Goal: Entertainment & Leisure: Browse casually

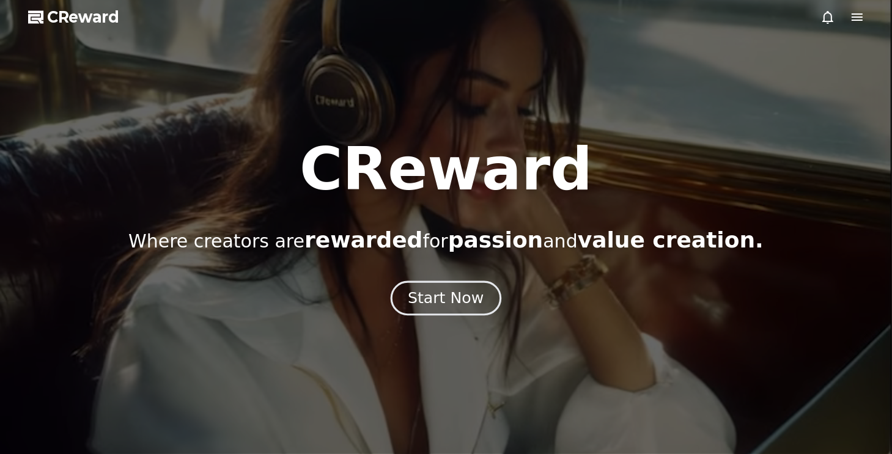
click at [428, 294] on div "Start Now" at bounding box center [446, 298] width 76 height 21
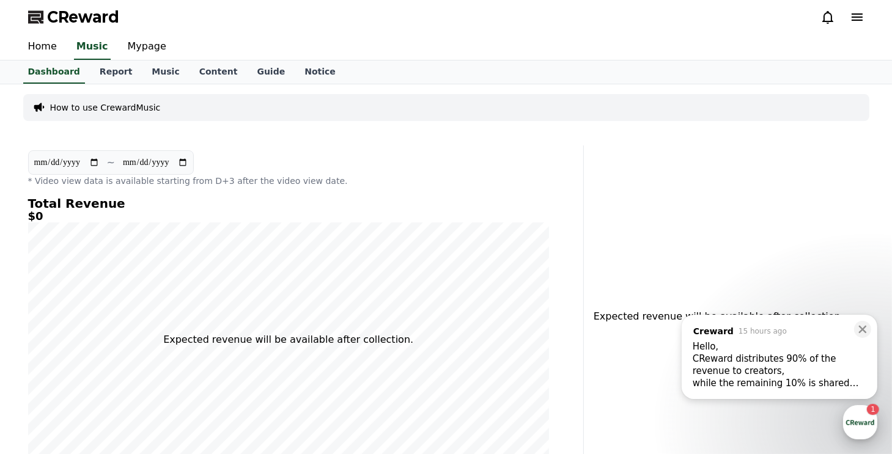
click at [865, 429] on div "button" at bounding box center [860, 423] width 34 height 34
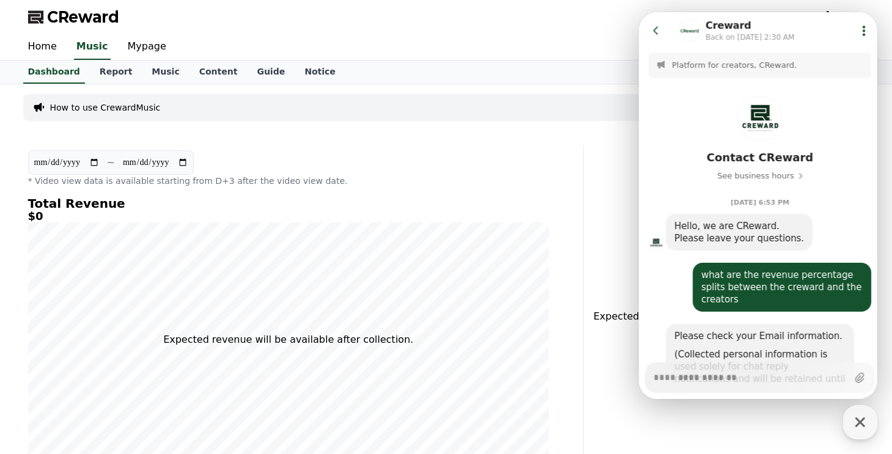
scroll to position [350, 0]
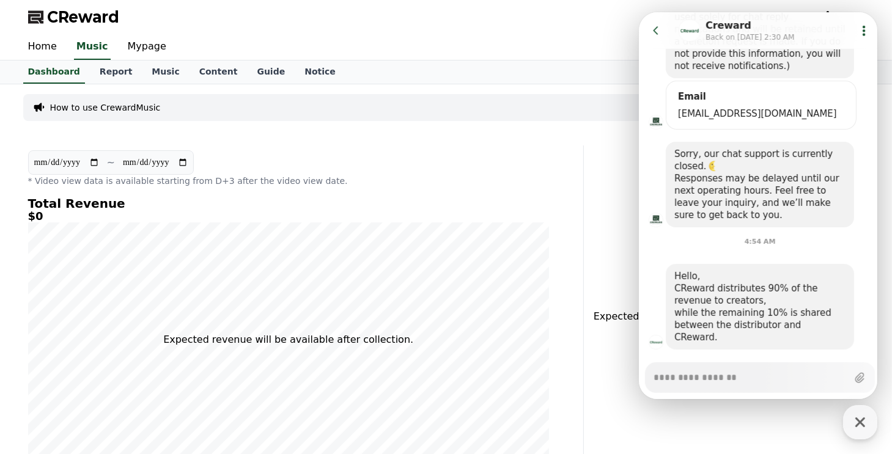
click at [763, 382] on textarea "Messenger Input Textarea" at bounding box center [750, 373] width 194 height 21
type textarea "*"
click at [247, 70] on link "Guide" at bounding box center [271, 72] width 48 height 23
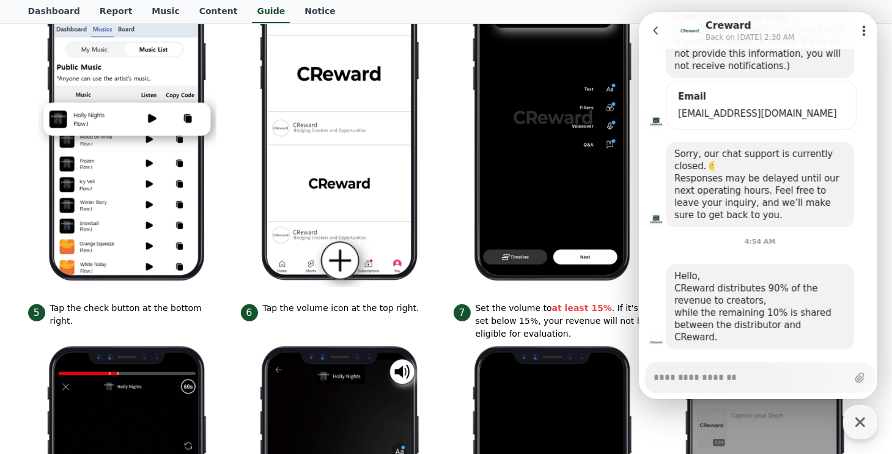
scroll to position [234, 0]
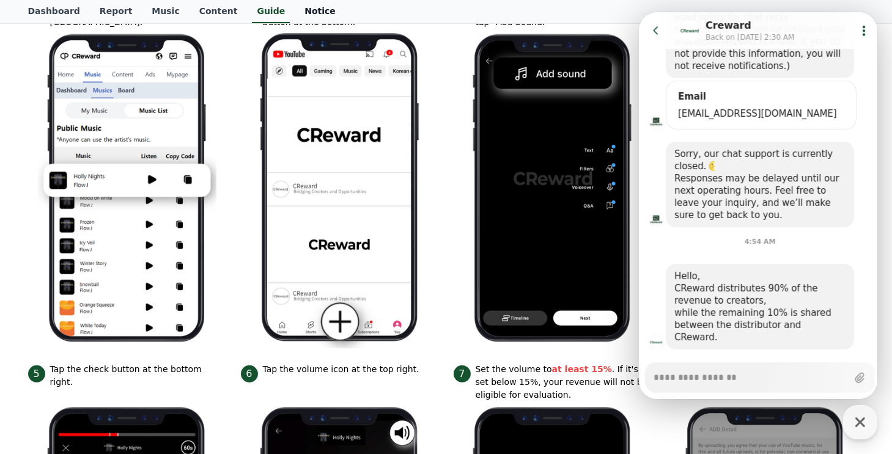
click at [295, 4] on link "Notice" at bounding box center [320, 11] width 51 height 23
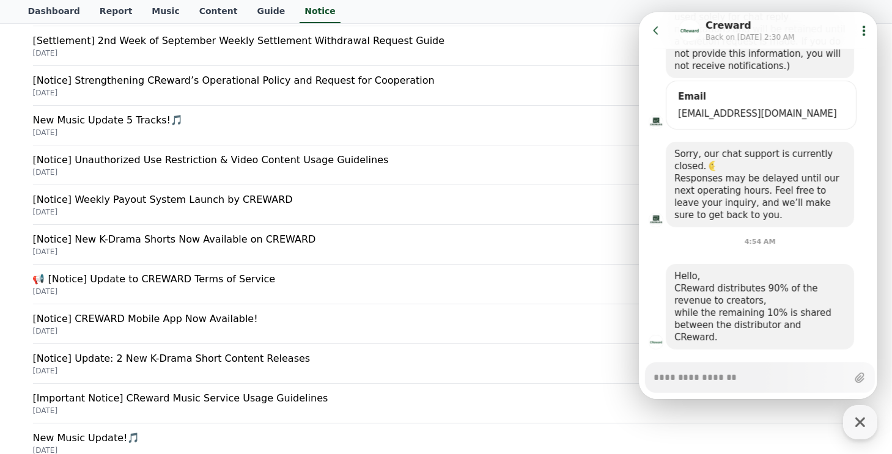
scroll to position [124, 0]
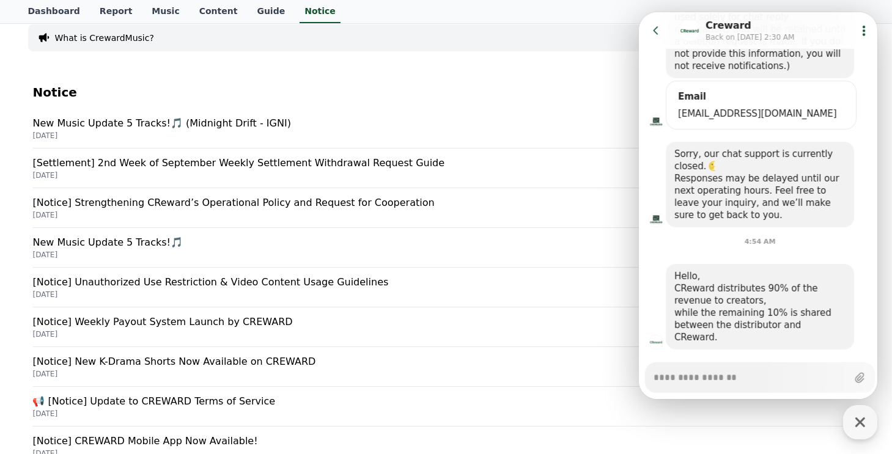
click at [10, 25] on div "Notice FAQ What is CrewardMusic? Notice New Music Update 5 Tracks!🎵 (Midnight D…" at bounding box center [446, 286] width 892 height 650
click at [58, 11] on link "Dashboard" at bounding box center [54, 11] width 72 height 23
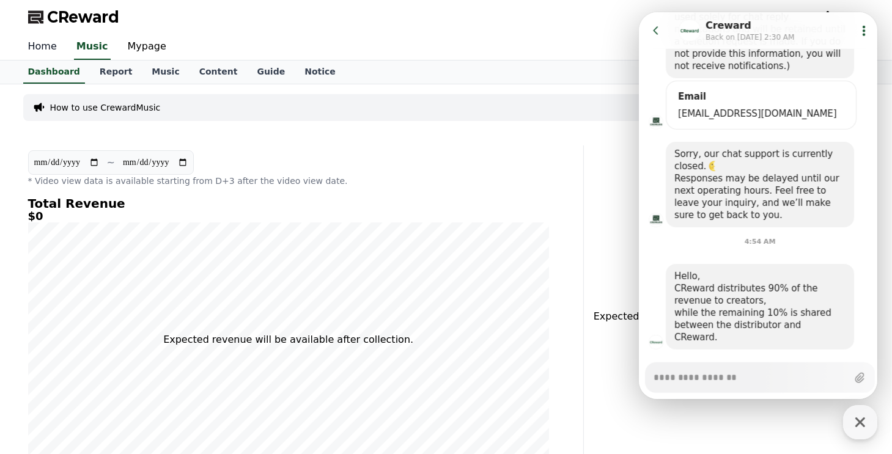
click at [36, 43] on link "Home" at bounding box center [42, 47] width 48 height 26
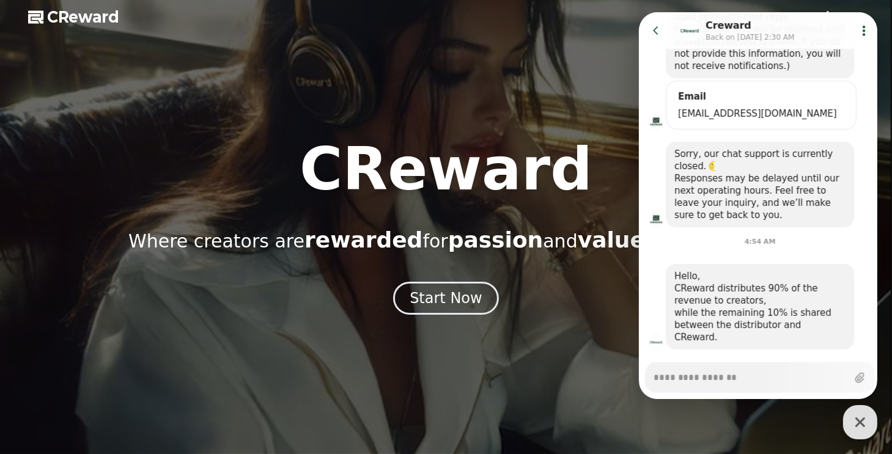
scroll to position [105, 0]
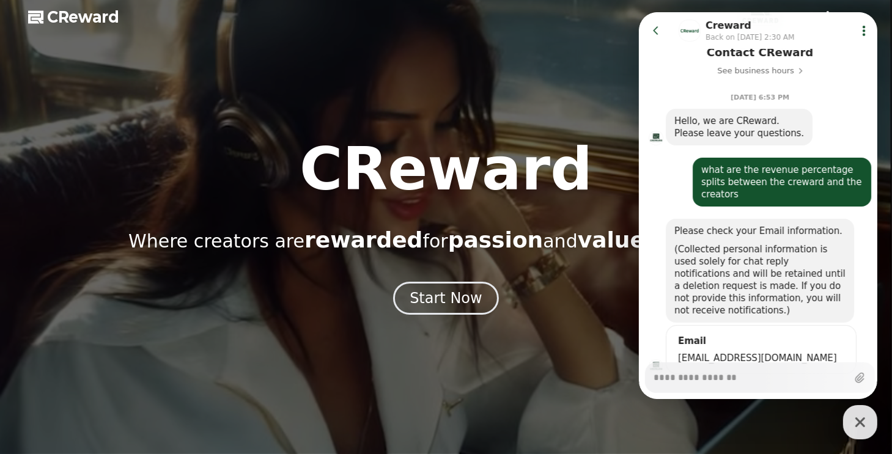
drag, startPoint x: 399, startPoint y: 278, endPoint x: 399, endPoint y: 271, distance: 6.7
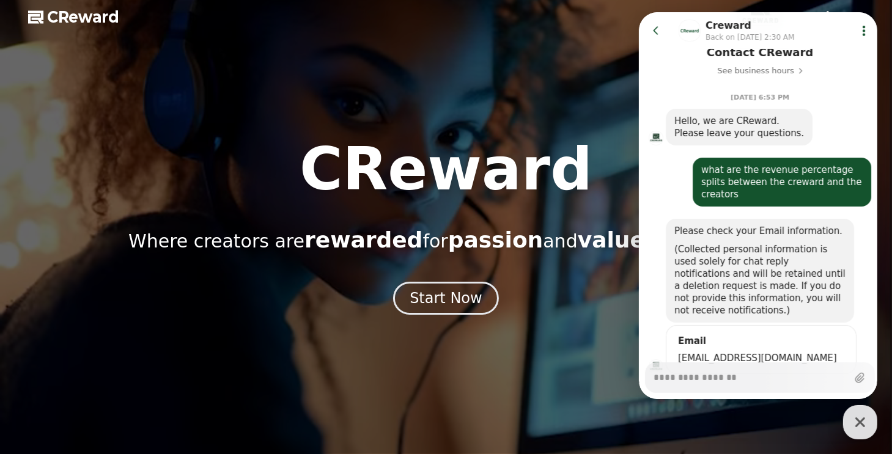
click at [399, 278] on div "CReward Where creators are rewarded for passion and value creation. Start Now" at bounding box center [446, 227] width 892 height 175
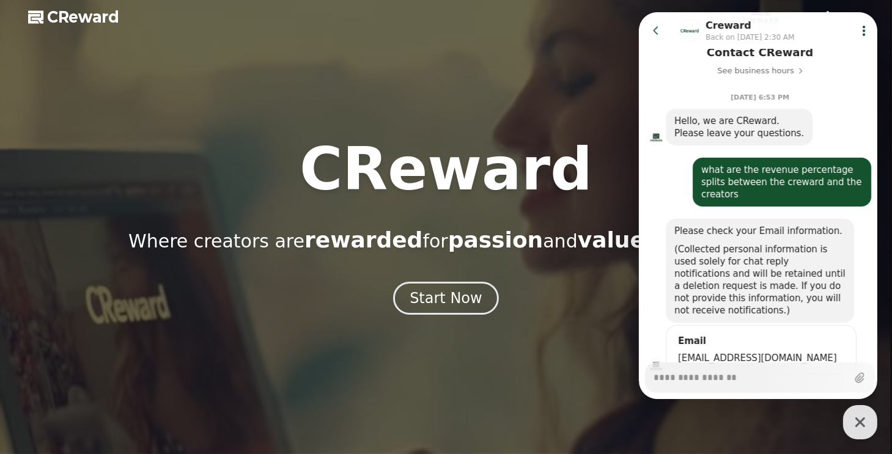
click at [653, 26] on icon at bounding box center [656, 30] width 12 height 12
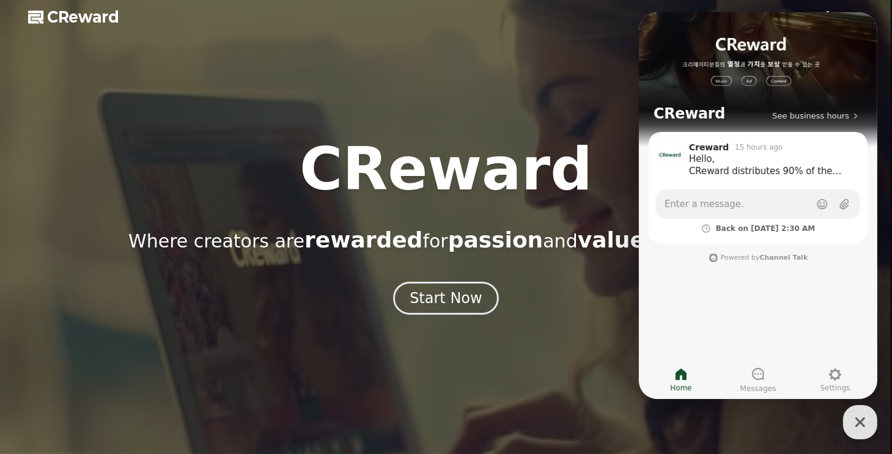
click at [604, 17] on div at bounding box center [446, 227] width 892 height 454
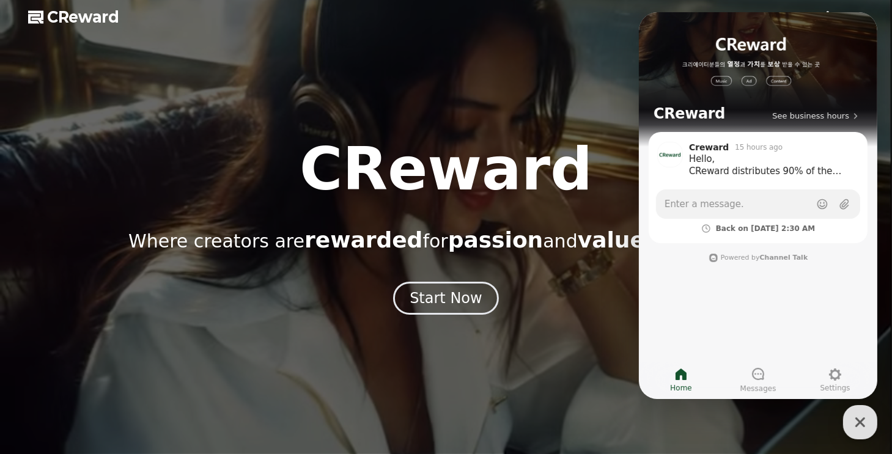
click at [869, 423] on icon "button" at bounding box center [861, 423] width 22 height 22
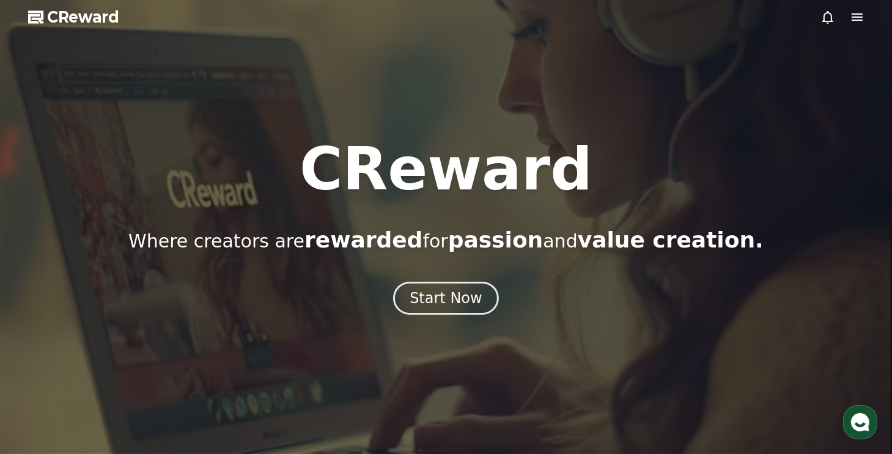
click at [854, 18] on icon at bounding box center [857, 17] width 15 height 15
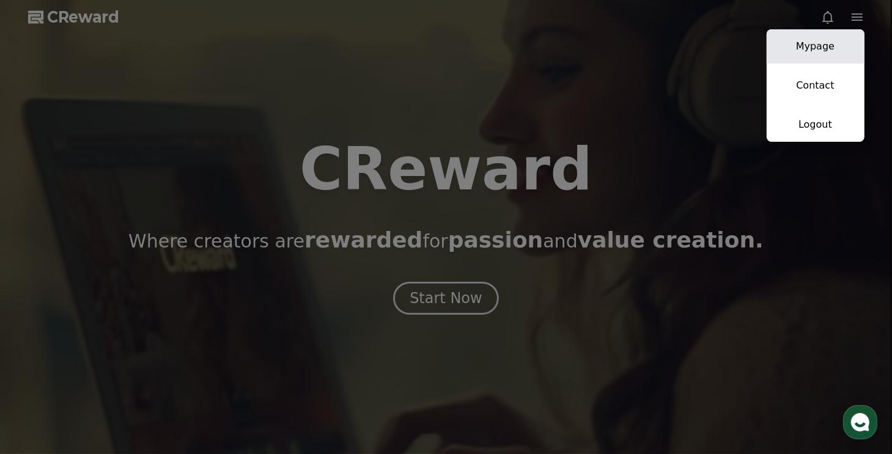
click at [823, 46] on link "Mypage" at bounding box center [816, 46] width 98 height 34
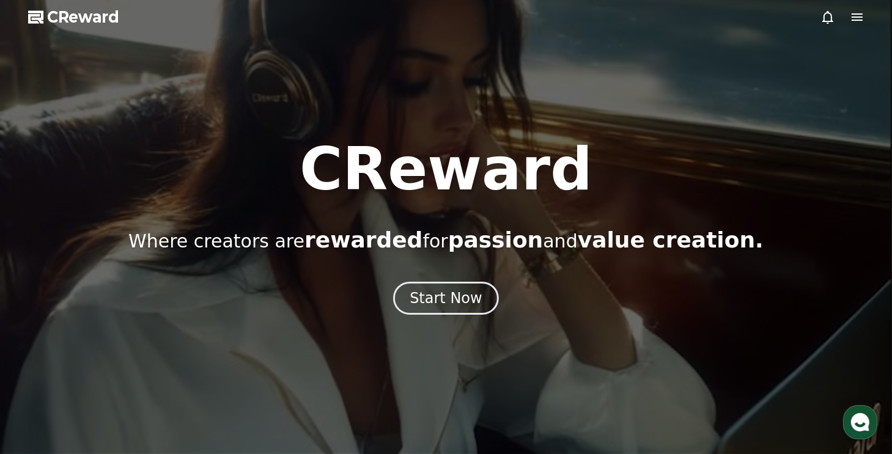
select select "**********"
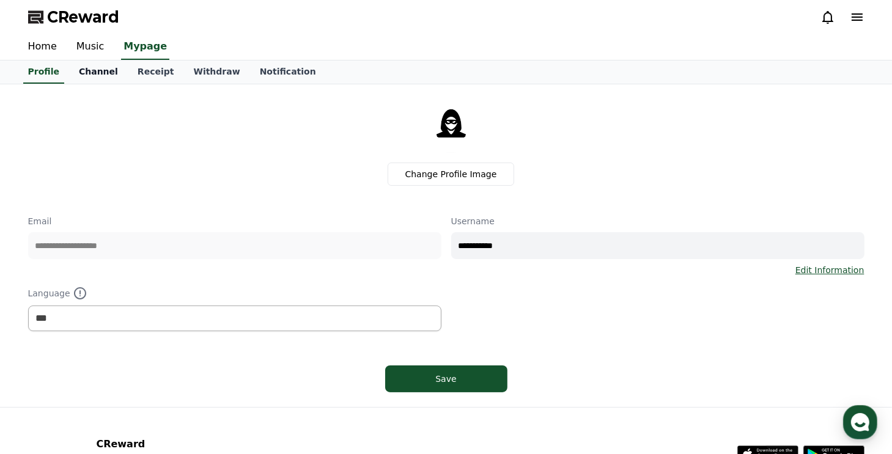
click at [105, 73] on link "Channel" at bounding box center [98, 72] width 59 height 23
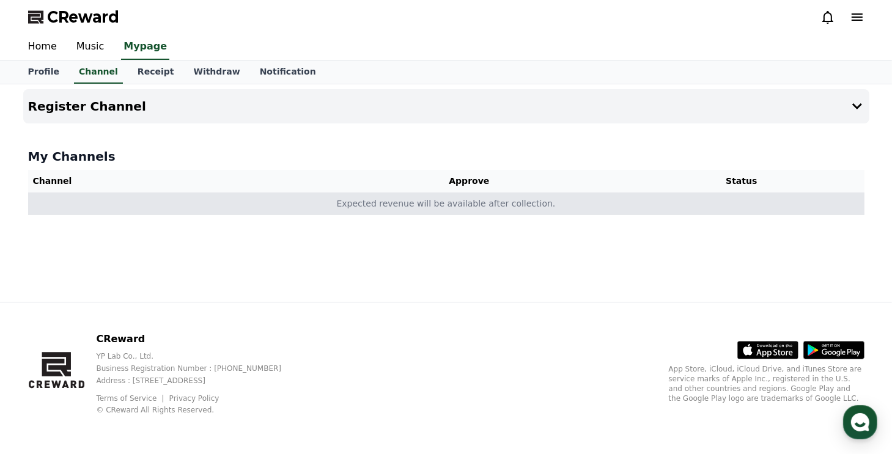
click at [500, 205] on td "Expected revenue will be available after collection." at bounding box center [446, 204] width 837 height 23
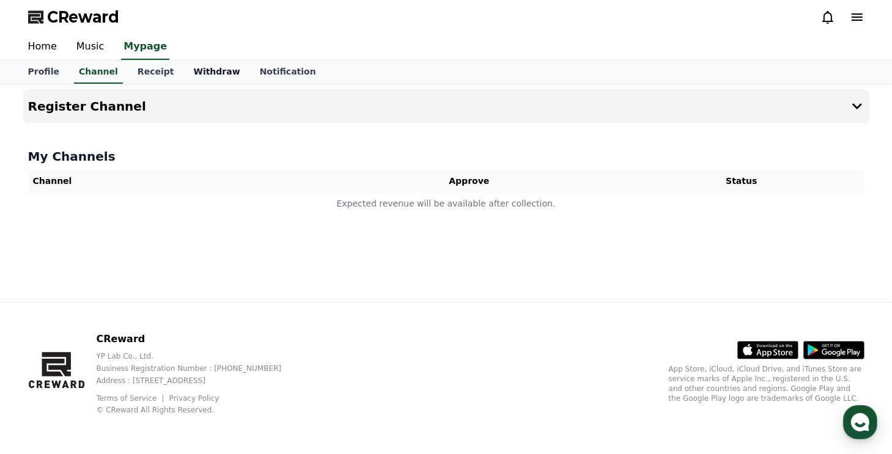
click at [213, 72] on link "Withdraw" at bounding box center [216, 72] width 66 height 23
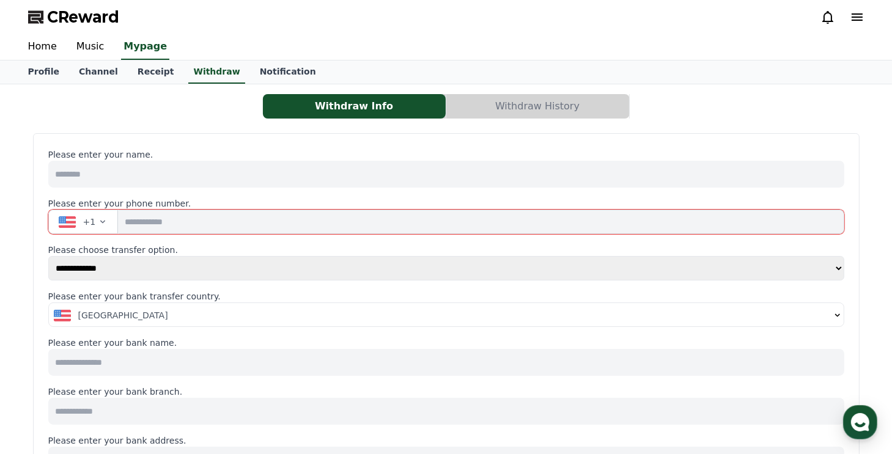
click at [187, 171] on input at bounding box center [446, 174] width 796 height 27
click at [97, 74] on link "Channel" at bounding box center [98, 72] width 59 height 23
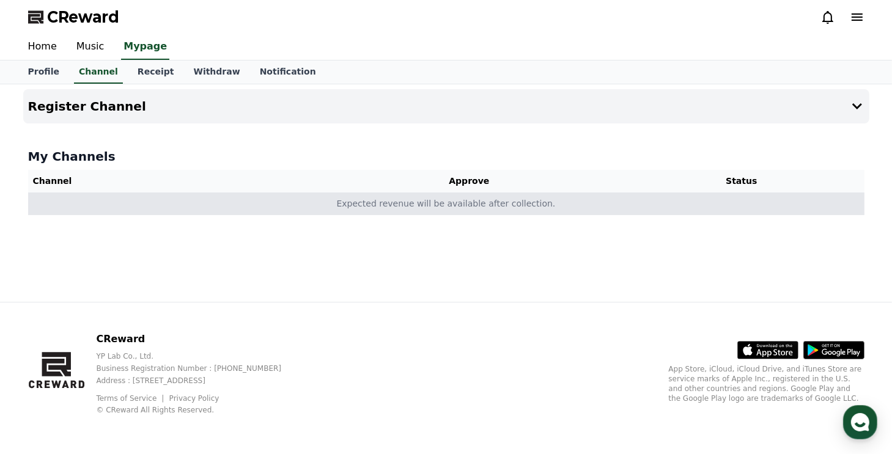
click at [459, 213] on td "Expected revenue will be available after collection." at bounding box center [446, 204] width 837 height 23
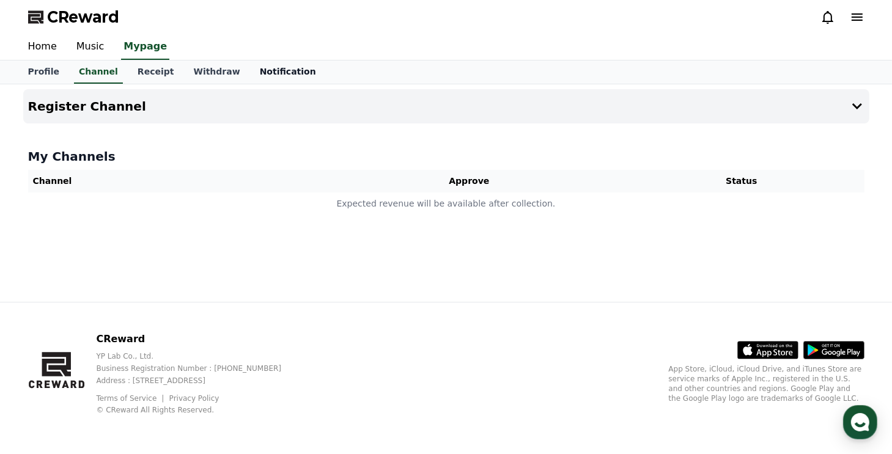
click at [250, 61] on link "Notification" at bounding box center [288, 72] width 76 height 23
click at [255, 69] on link "Notification" at bounding box center [288, 72] width 66 height 23
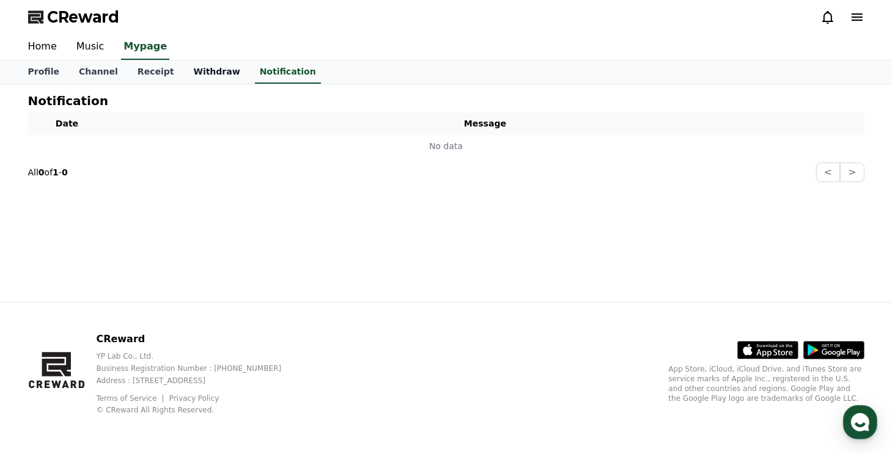
click at [190, 62] on link "Withdraw" at bounding box center [216, 72] width 66 height 23
click at [188, 68] on link "Withdraw" at bounding box center [216, 72] width 56 height 23
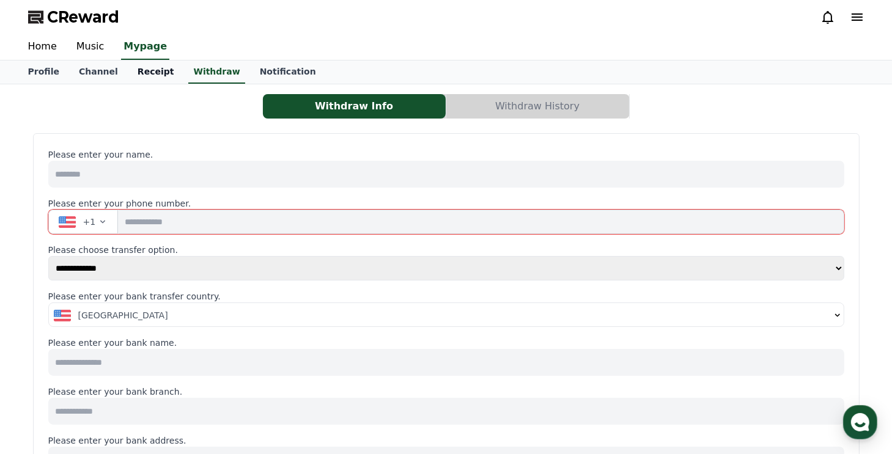
click at [147, 73] on link "Receipt" at bounding box center [156, 72] width 56 height 23
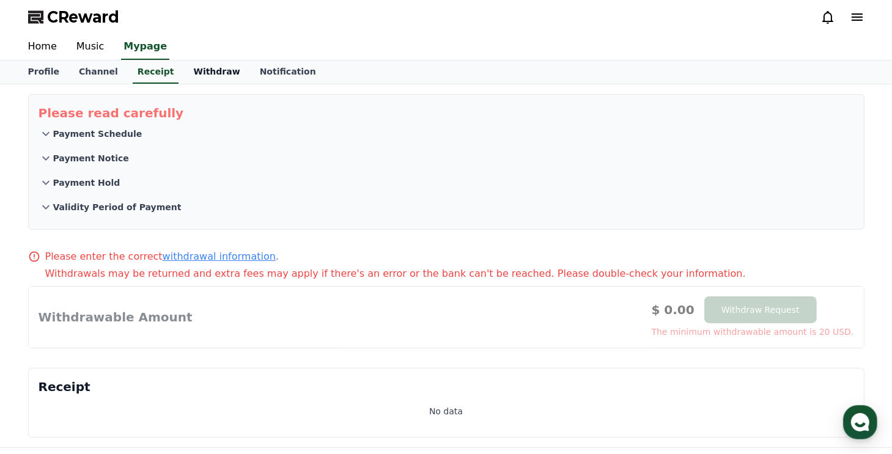
click at [224, 66] on link "Withdraw" at bounding box center [216, 72] width 66 height 23
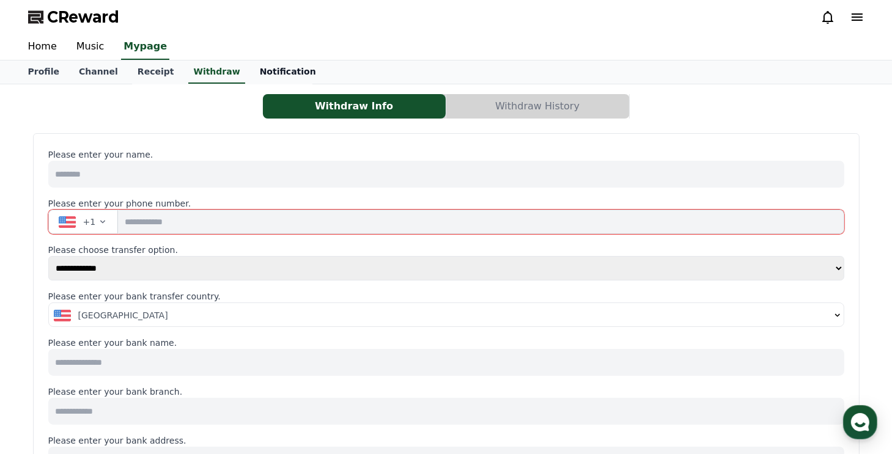
click at [251, 75] on link "Notification" at bounding box center [288, 72] width 76 height 23
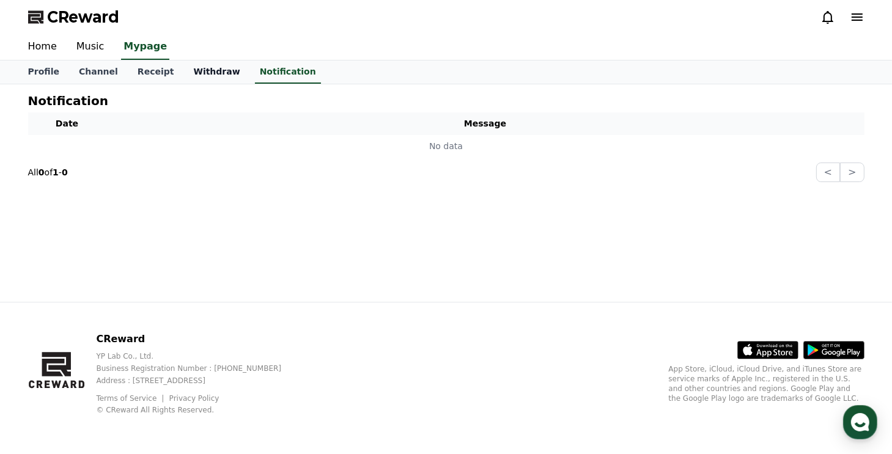
click at [199, 72] on link "Withdraw" at bounding box center [216, 72] width 66 height 23
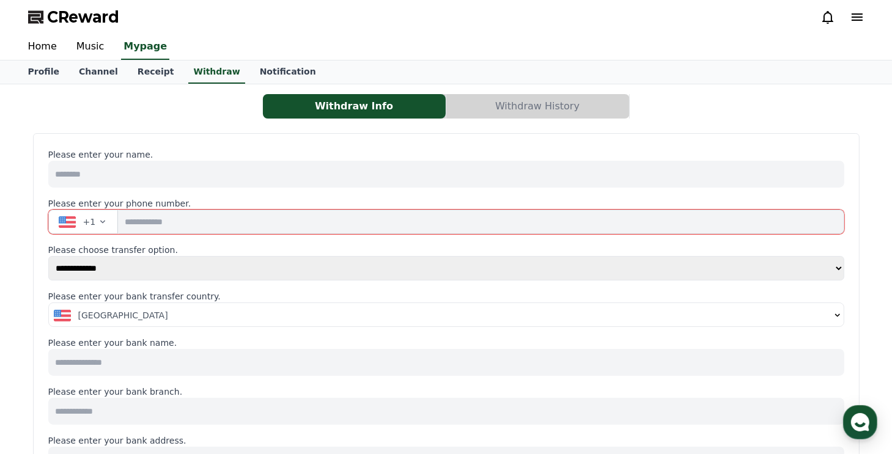
click at [117, 171] on input at bounding box center [446, 174] width 796 height 27
type input "******"
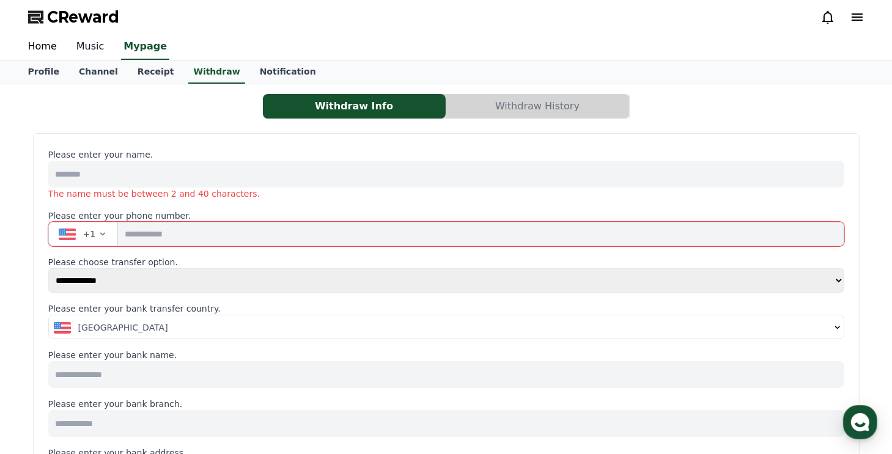
click at [93, 59] on link "Music" at bounding box center [91, 47] width 48 height 26
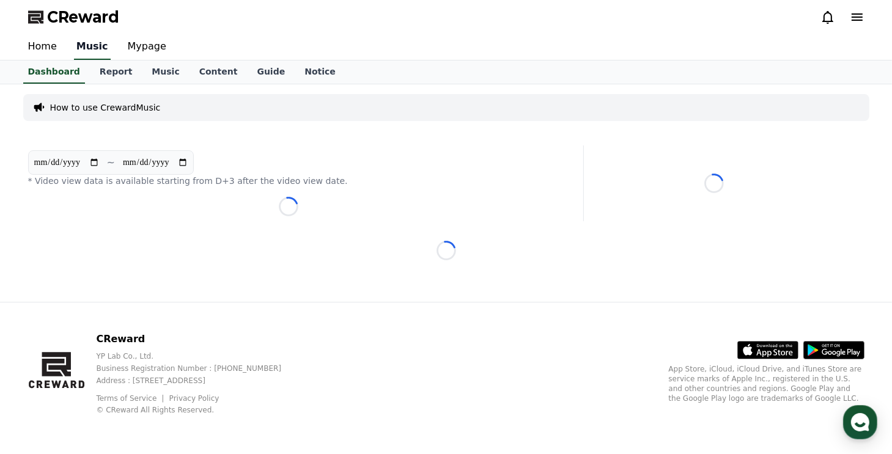
click at [90, 50] on link "Music" at bounding box center [92, 47] width 37 height 26
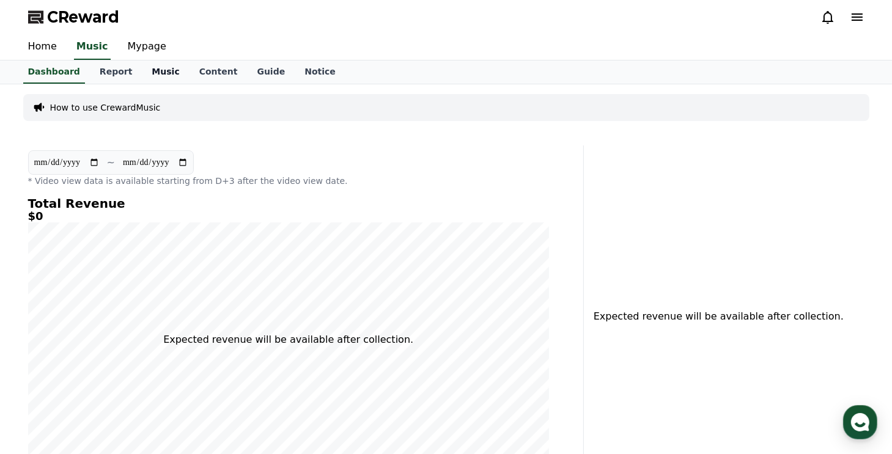
click at [146, 78] on link "Music" at bounding box center [165, 72] width 47 height 23
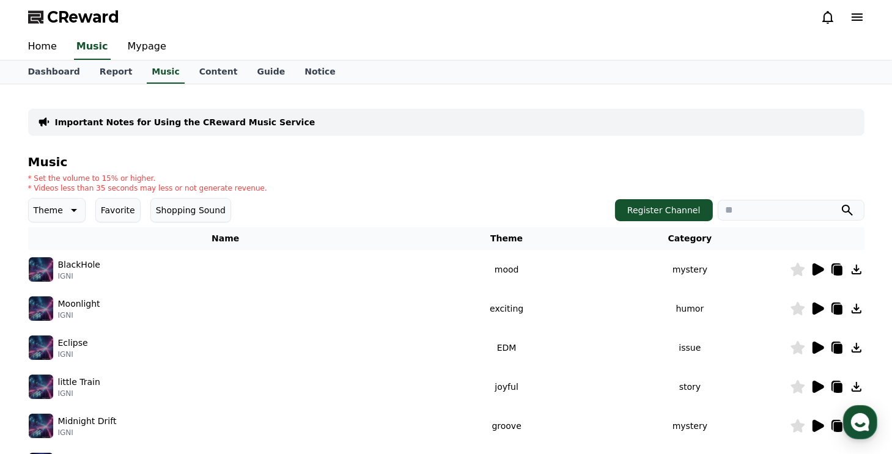
click at [820, 264] on icon at bounding box center [817, 269] width 15 height 15
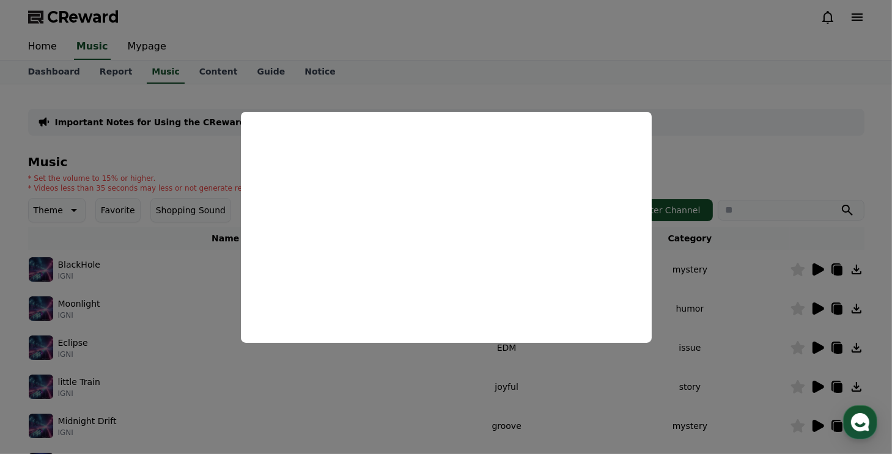
click at [54, 155] on button "close modal" at bounding box center [446, 227] width 892 height 454
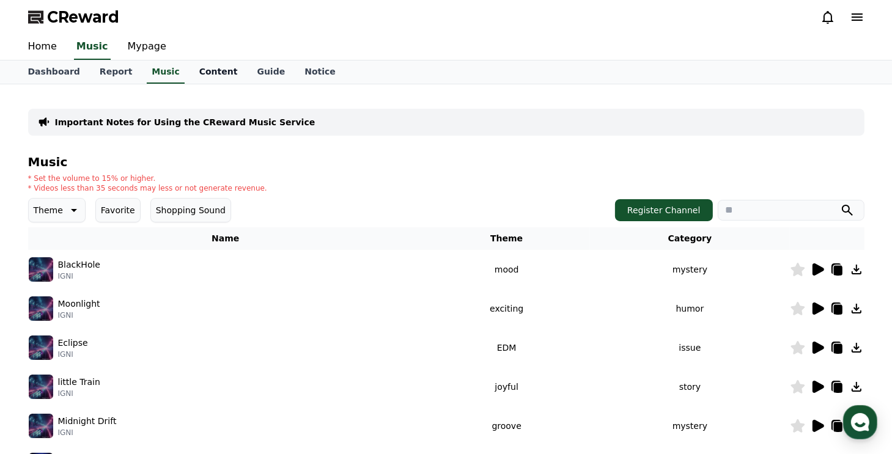
click at [208, 73] on link "Content" at bounding box center [219, 72] width 58 height 23
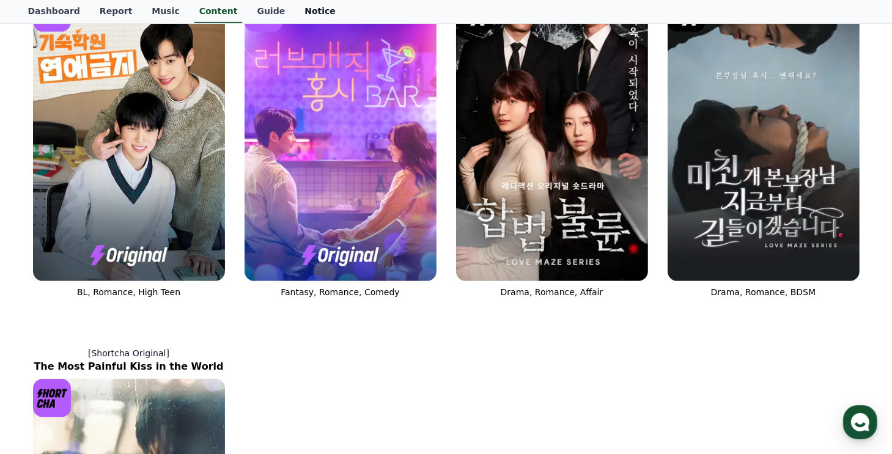
scroll to position [795, 0]
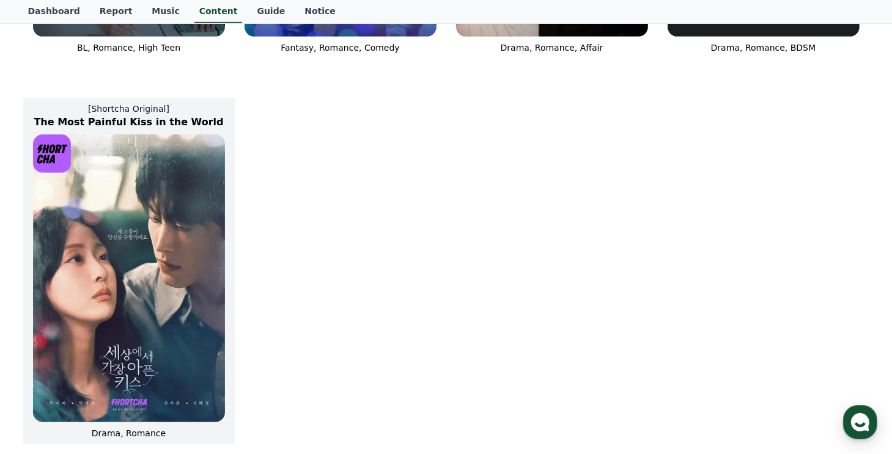
click at [176, 258] on img at bounding box center [129, 279] width 192 height 288
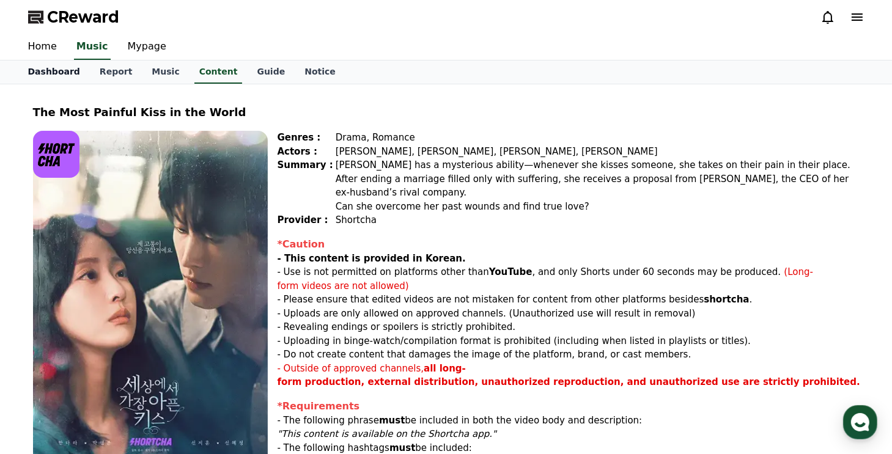
click at [48, 74] on link "Dashboard" at bounding box center [54, 72] width 72 height 23
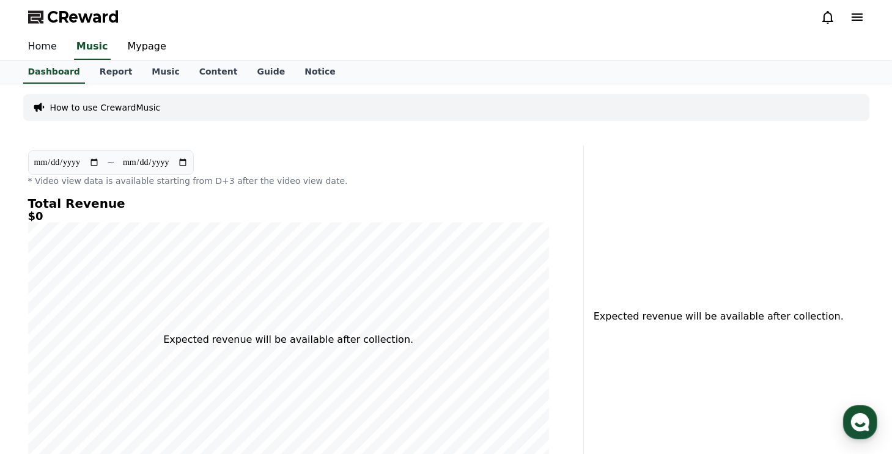
click at [35, 43] on link "Home" at bounding box center [42, 47] width 48 height 26
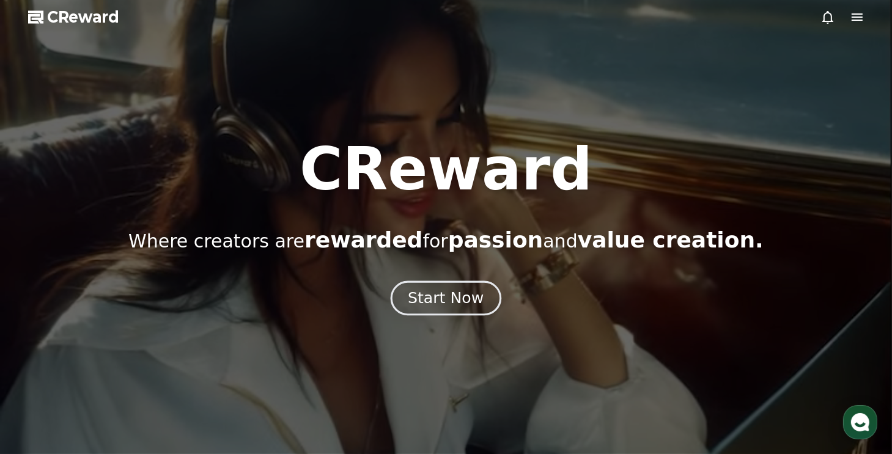
click at [438, 284] on button "Start Now" at bounding box center [446, 298] width 111 height 35
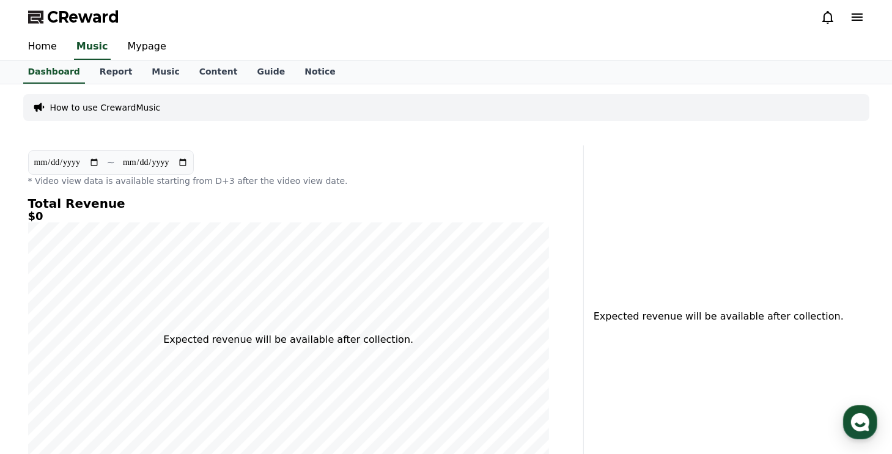
click at [133, 105] on p "How to use CrewardMusic" at bounding box center [105, 108] width 111 height 12
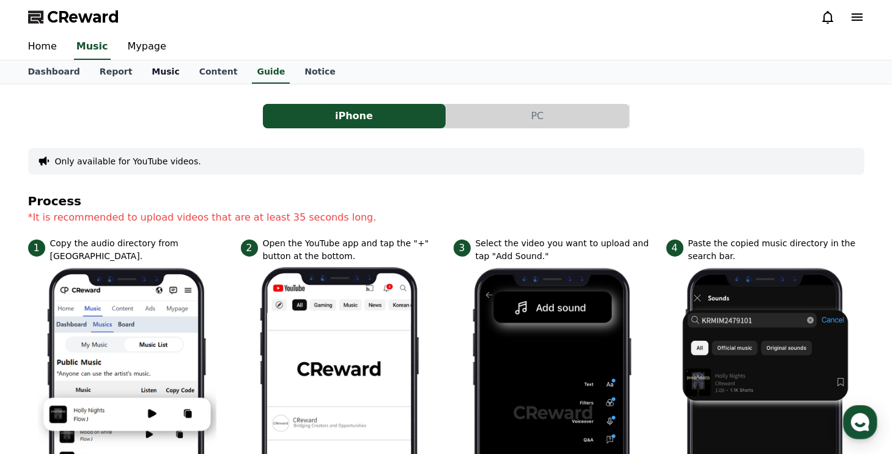
click at [146, 70] on link "Music" at bounding box center [165, 72] width 47 height 23
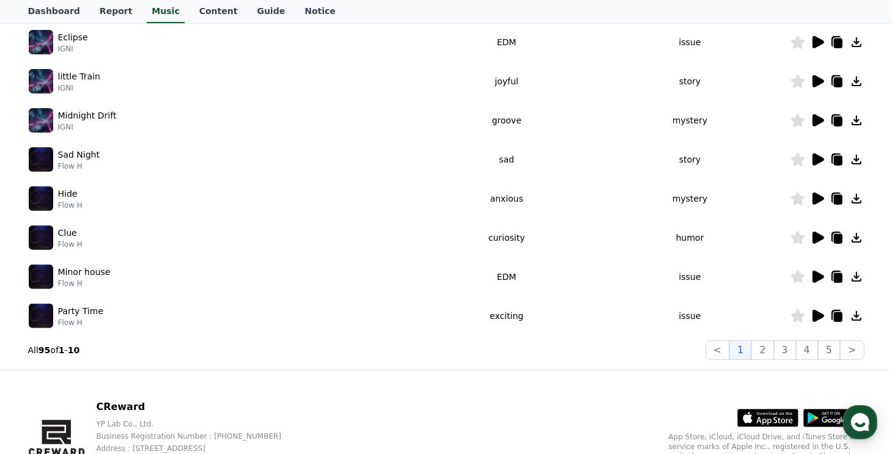
scroll to position [367, 0]
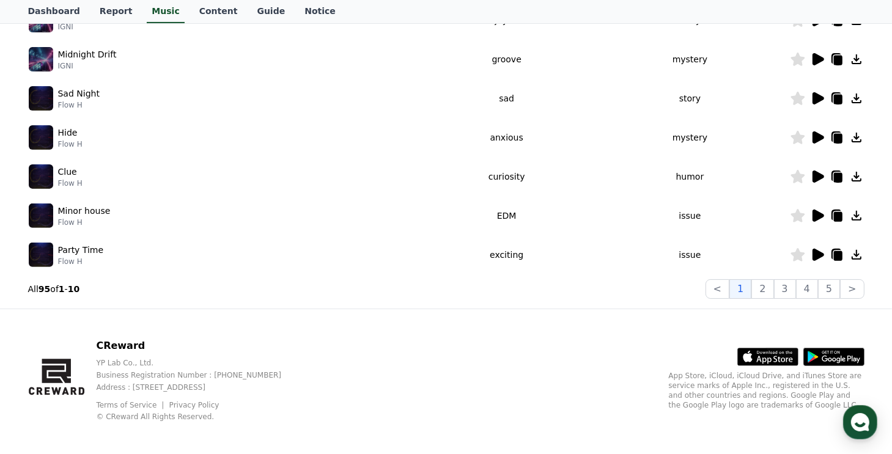
click at [824, 261] on td at bounding box center [827, 254] width 75 height 39
click at [820, 249] on icon at bounding box center [817, 255] width 15 height 15
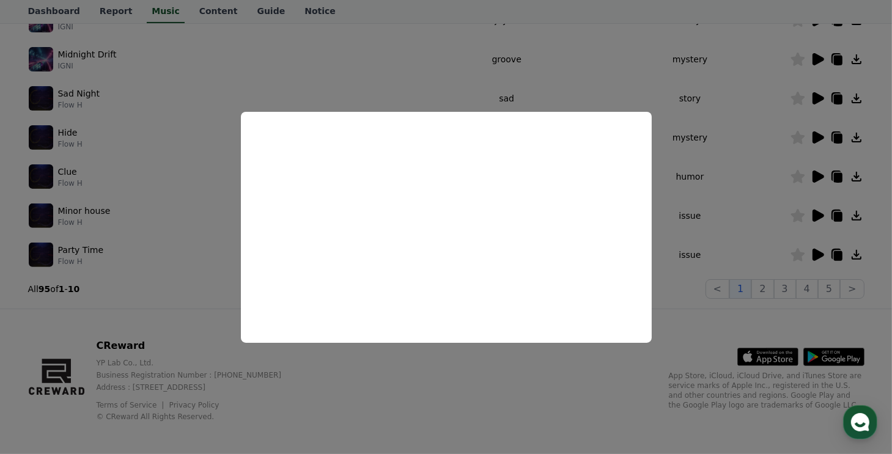
click at [737, 220] on button "close modal" at bounding box center [446, 227] width 892 height 454
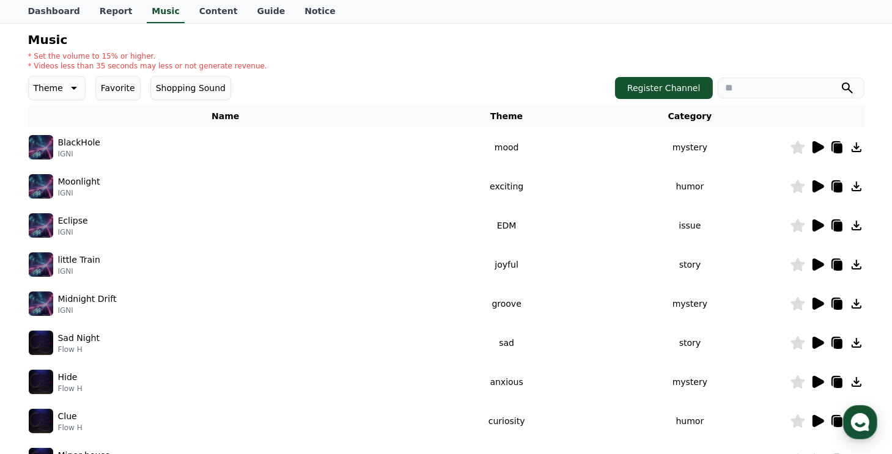
click at [768, 89] on input "search" at bounding box center [791, 88] width 147 height 21
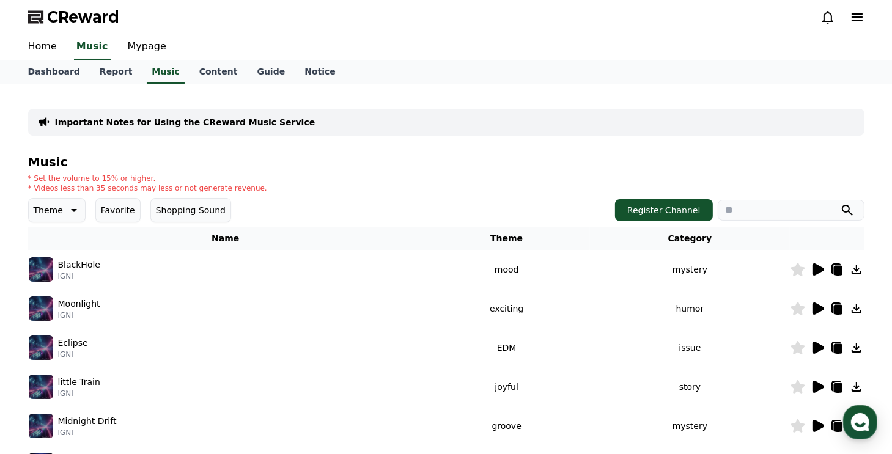
click at [48, 196] on div "Music * Set the volume to 15% or higher. * Videos less than 35 seconds may less…" at bounding box center [446, 410] width 837 height 511
click at [46, 215] on p "Theme" at bounding box center [48, 210] width 29 height 17
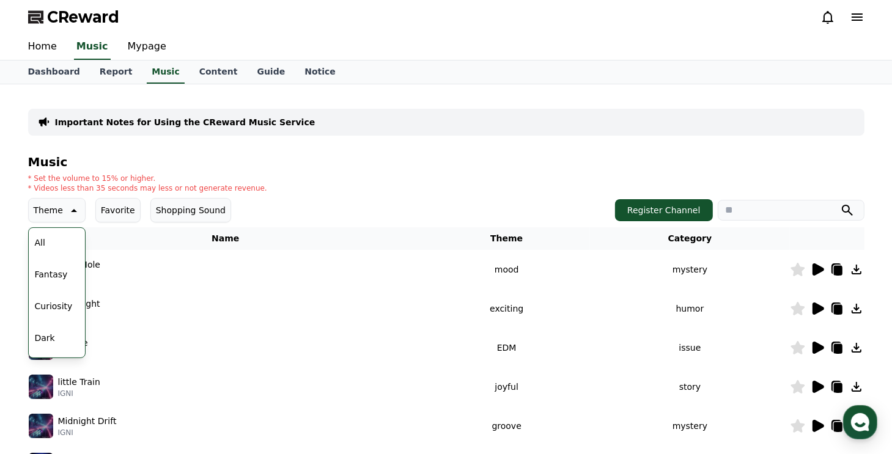
click at [46, 337] on button "Dark" at bounding box center [45, 338] width 30 height 27
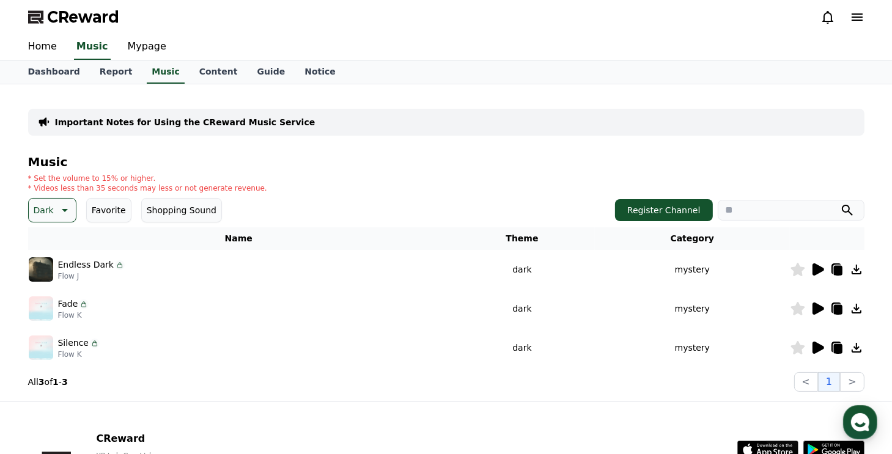
click at [815, 271] on icon at bounding box center [819, 270] width 12 height 12
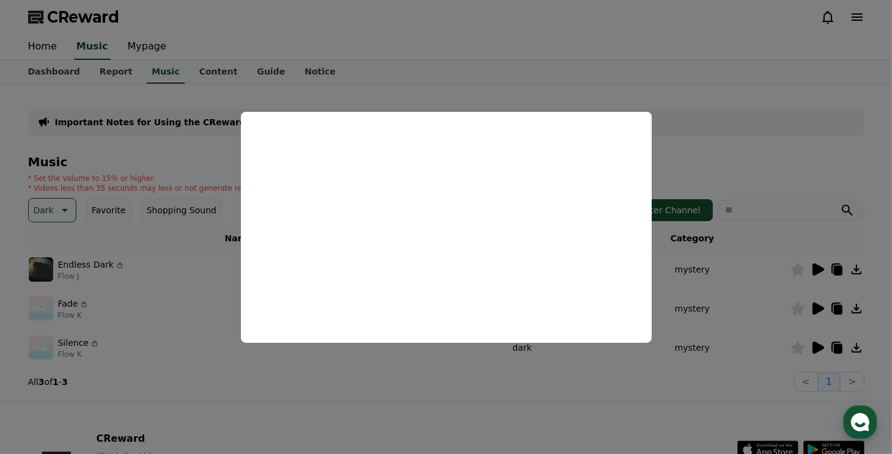
click at [791, 286] on button "close modal" at bounding box center [446, 227] width 892 height 454
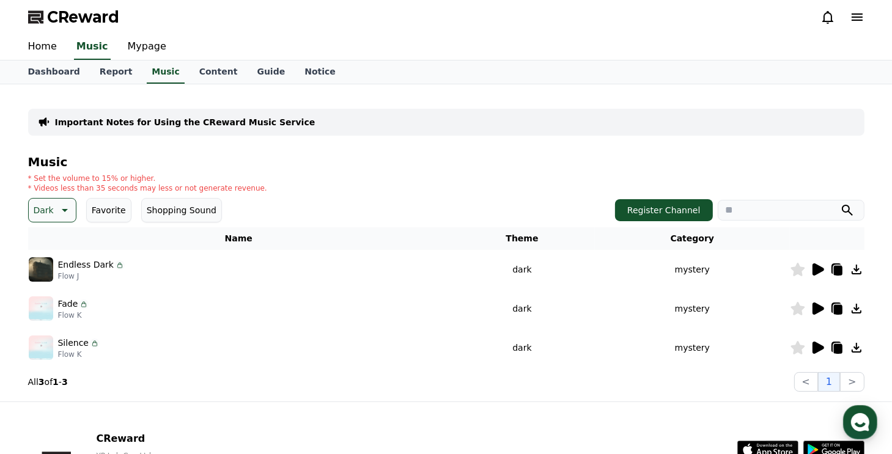
click at [817, 313] on icon at bounding box center [819, 309] width 12 height 12
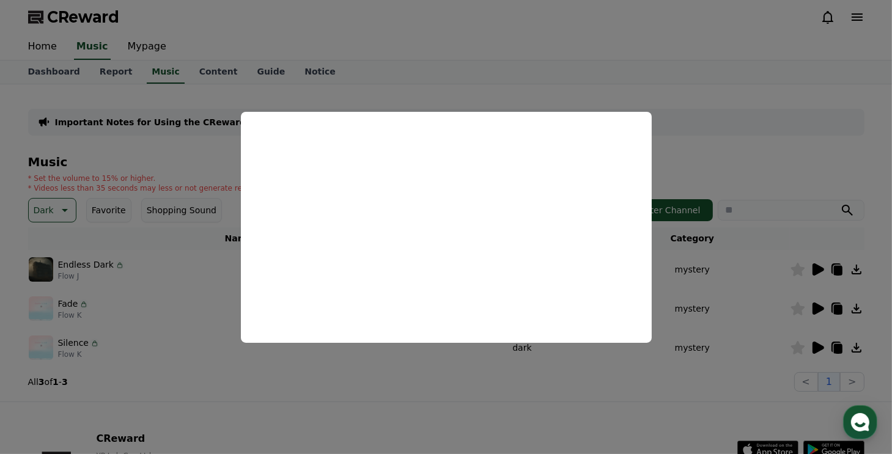
click at [772, 330] on button "close modal" at bounding box center [446, 227] width 892 height 454
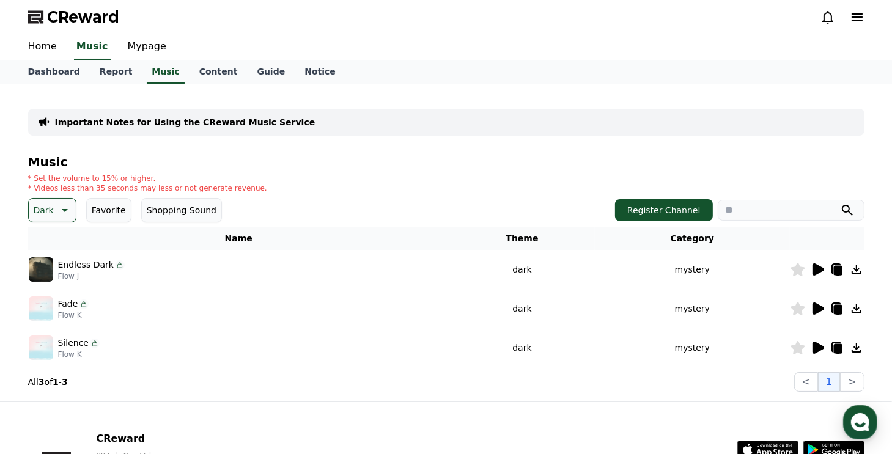
click at [820, 345] on icon at bounding box center [819, 348] width 12 height 12
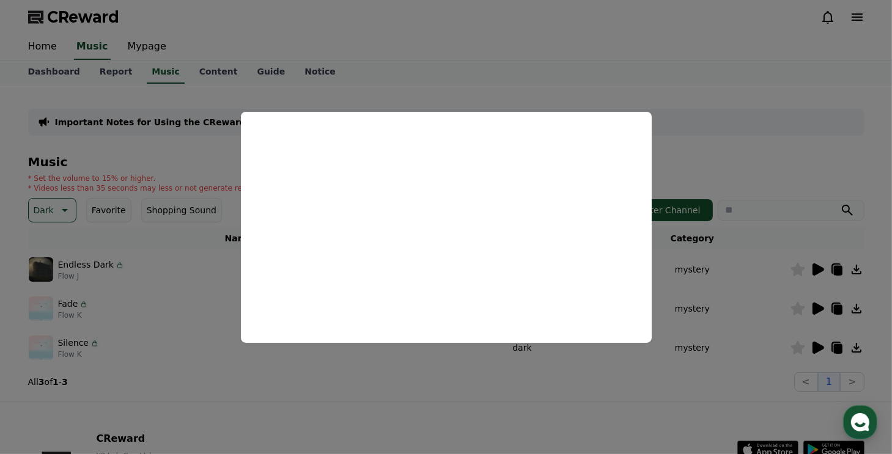
click at [83, 185] on button "close modal" at bounding box center [446, 227] width 892 height 454
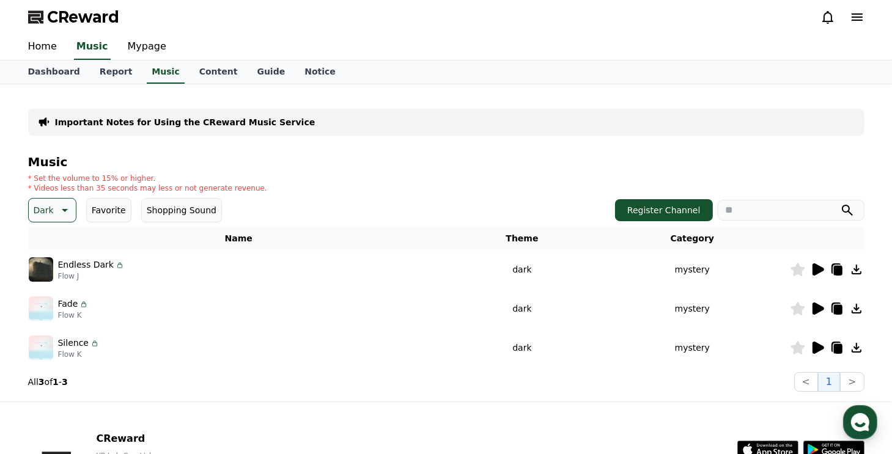
click at [56, 206] on icon at bounding box center [63, 210] width 15 height 15
click at [51, 251] on button "Edm" at bounding box center [44, 257] width 29 height 27
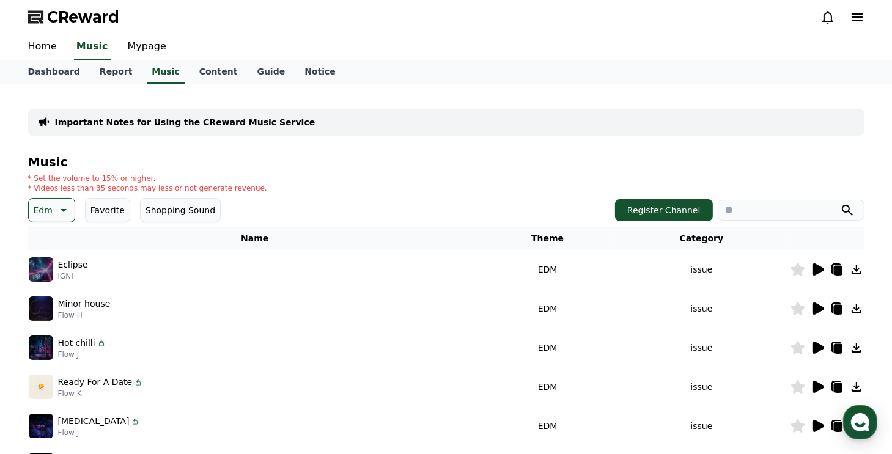
click at [34, 305] on img at bounding box center [41, 309] width 24 height 24
click at [819, 306] on icon at bounding box center [819, 309] width 12 height 12
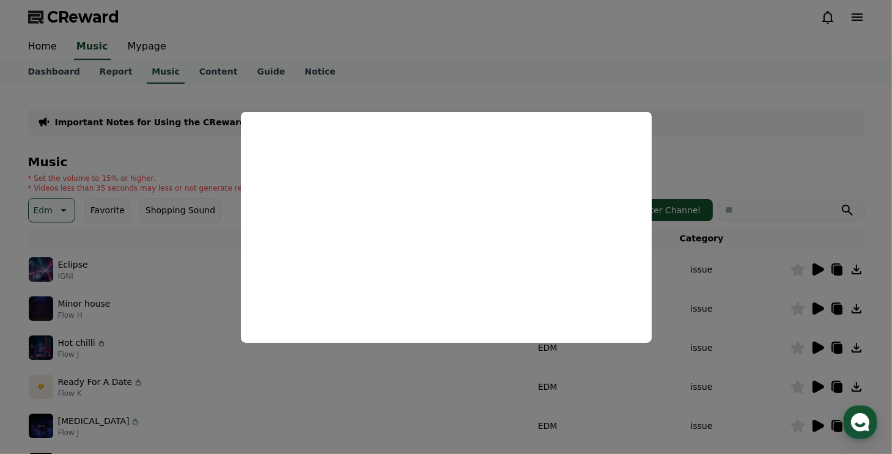
click at [754, 280] on button "close modal" at bounding box center [446, 227] width 892 height 454
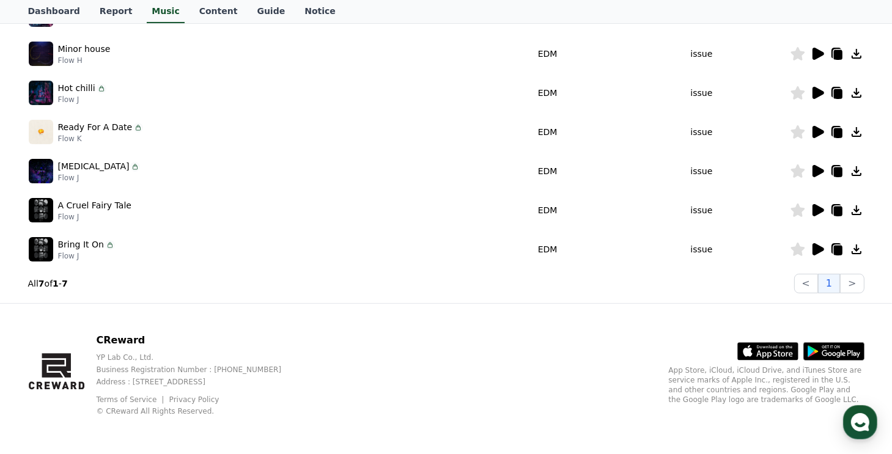
click at [821, 211] on icon at bounding box center [819, 210] width 12 height 12
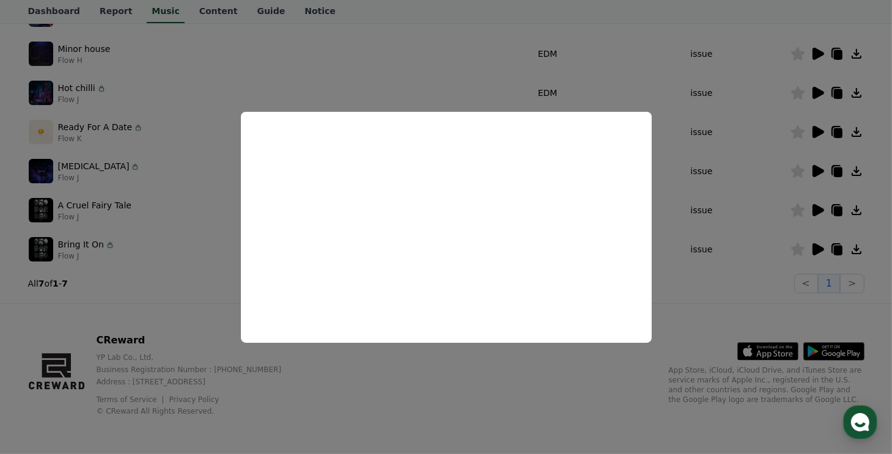
click at [188, 51] on button "close modal" at bounding box center [446, 227] width 892 height 454
